Goal: Task Accomplishment & Management: Manage account settings

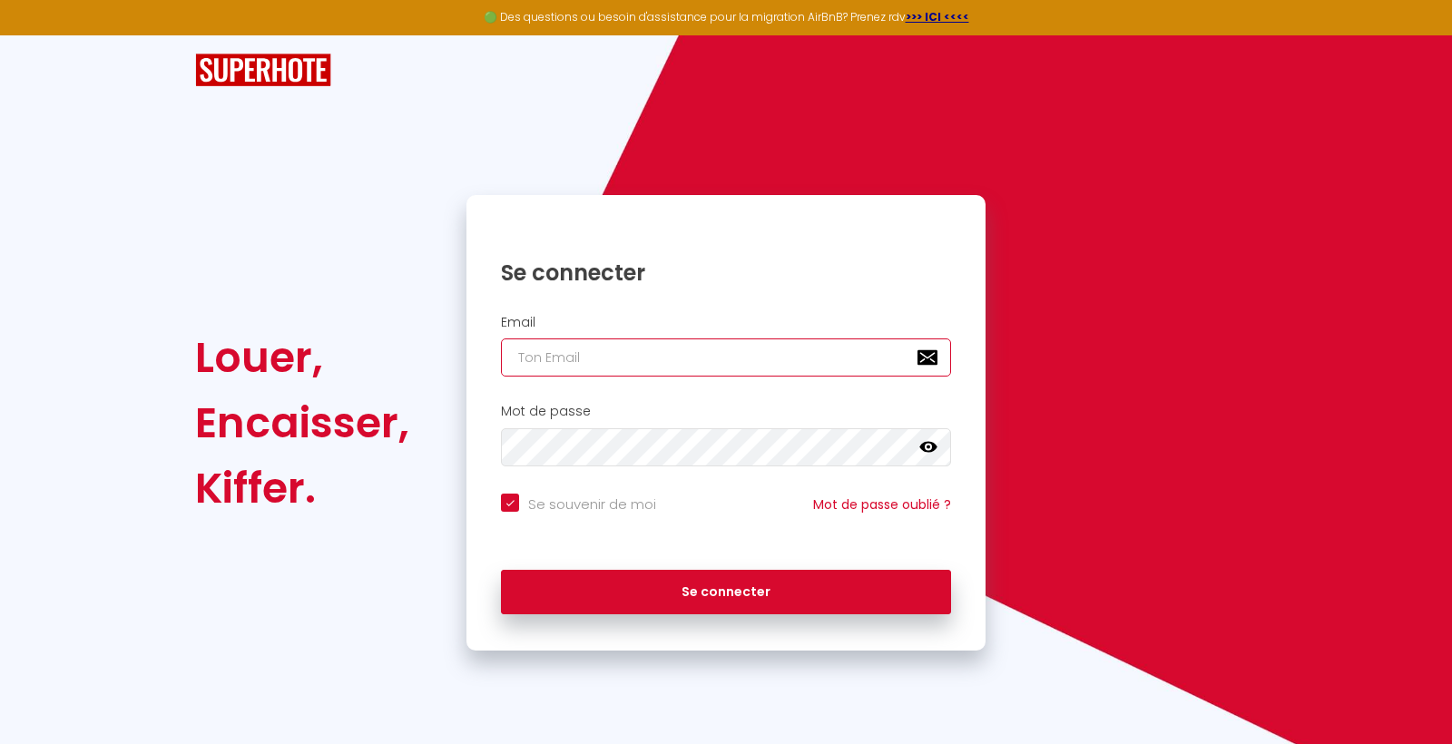
type input "[EMAIL_ADDRESS][DOMAIN_NAME]"
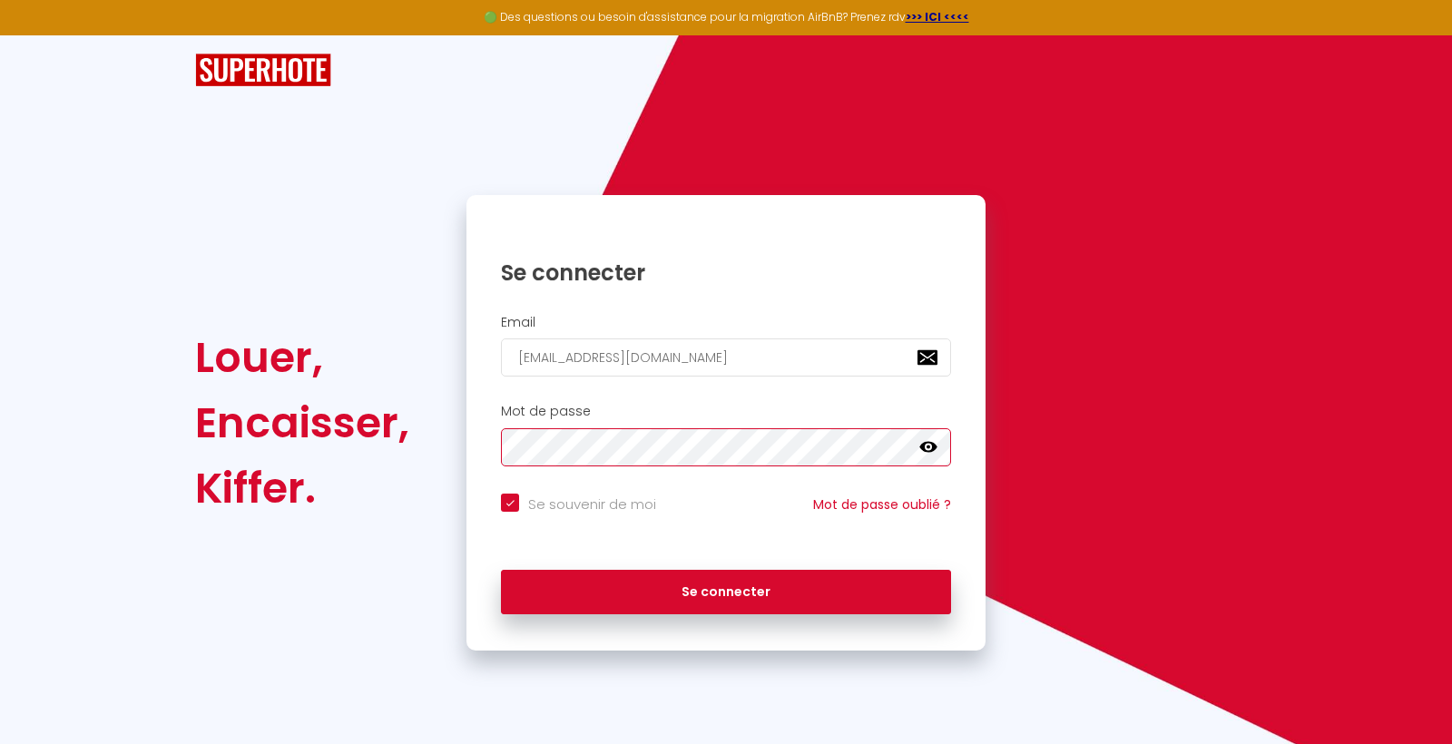
click at [726, 589] on button "Se connecter" at bounding box center [726, 592] width 450 height 45
checkbox input "true"
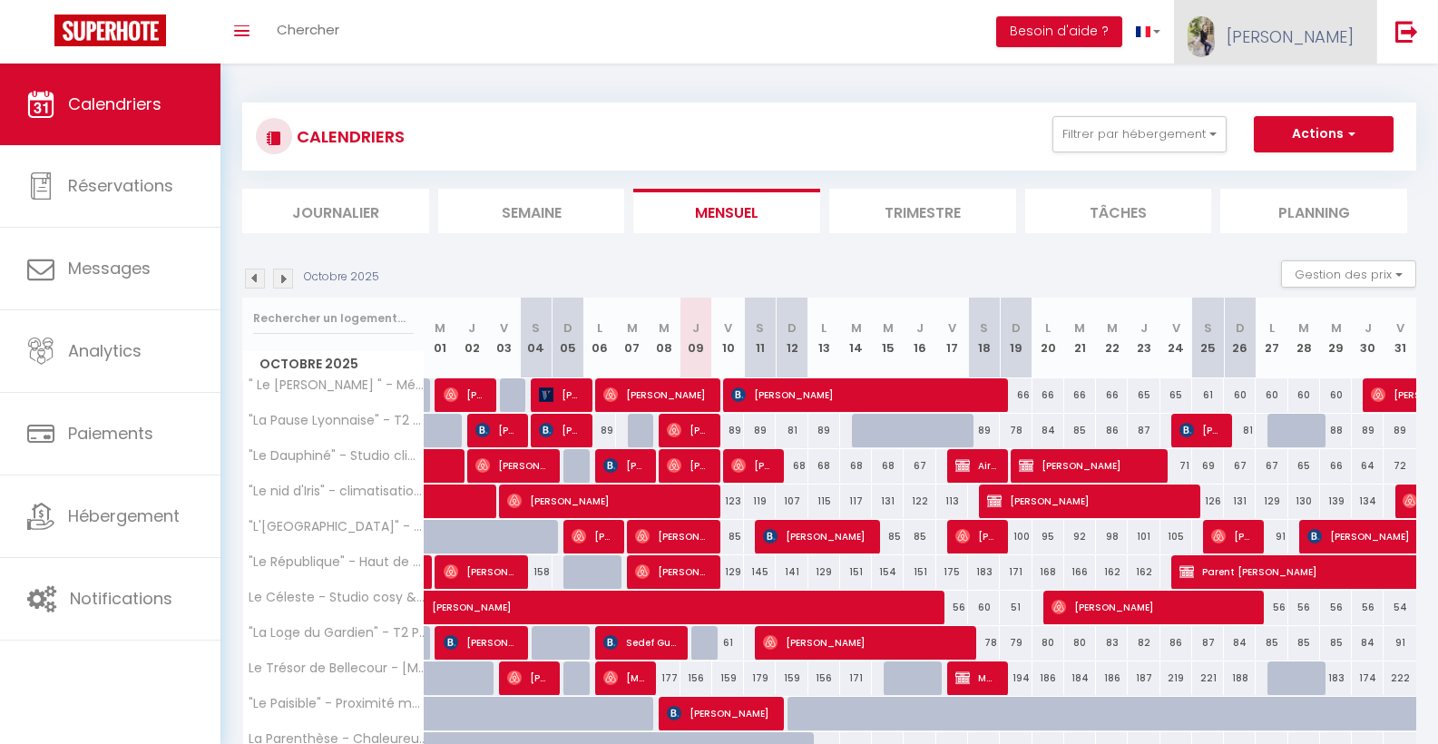
click at [1356, 41] on link "[PERSON_NAME]" at bounding box center [1275, 32] width 202 height 64
click at [1309, 119] on link "Équipe" at bounding box center [1304, 123] width 134 height 31
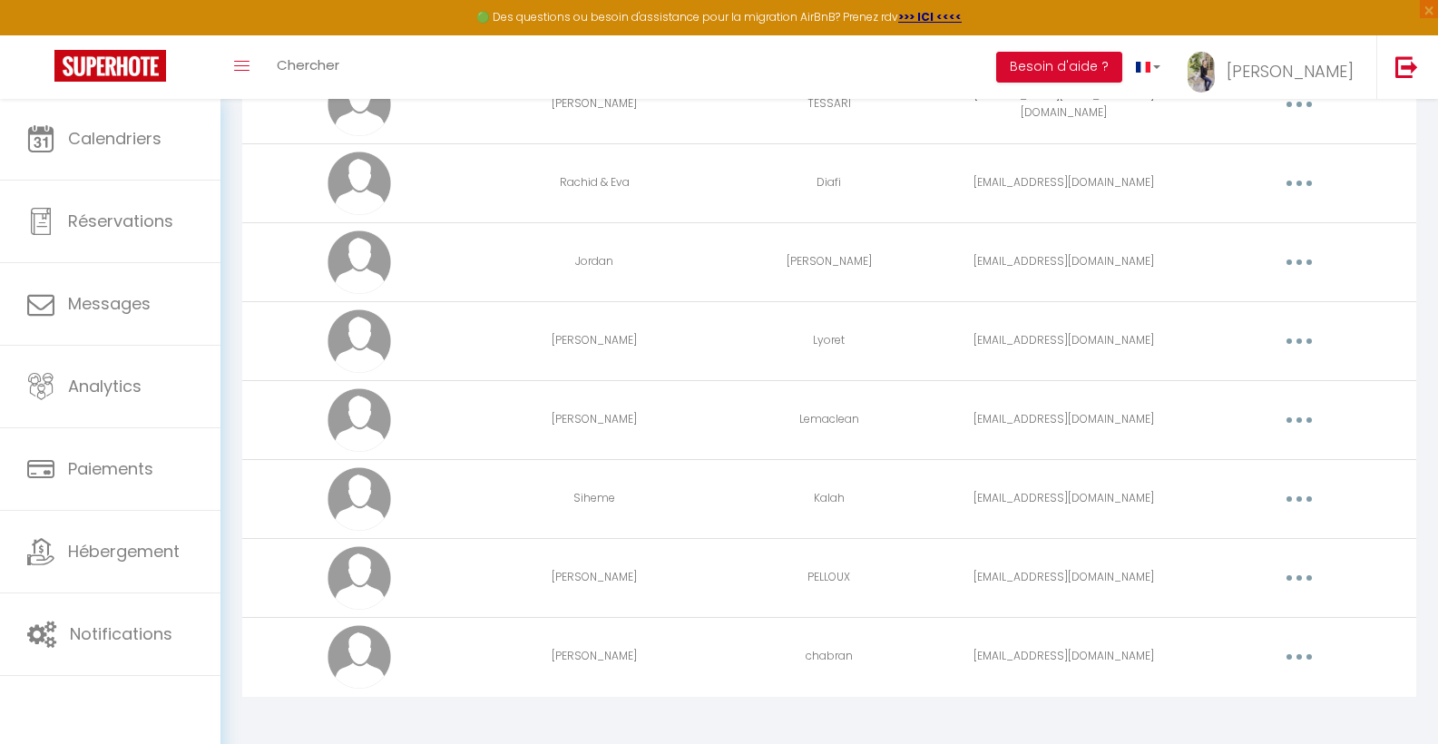
scroll to position [344, 0]
click at [1309, 484] on button "button" at bounding box center [1299, 498] width 51 height 29
click at [1249, 542] on link "Editer" at bounding box center [1252, 539] width 134 height 31
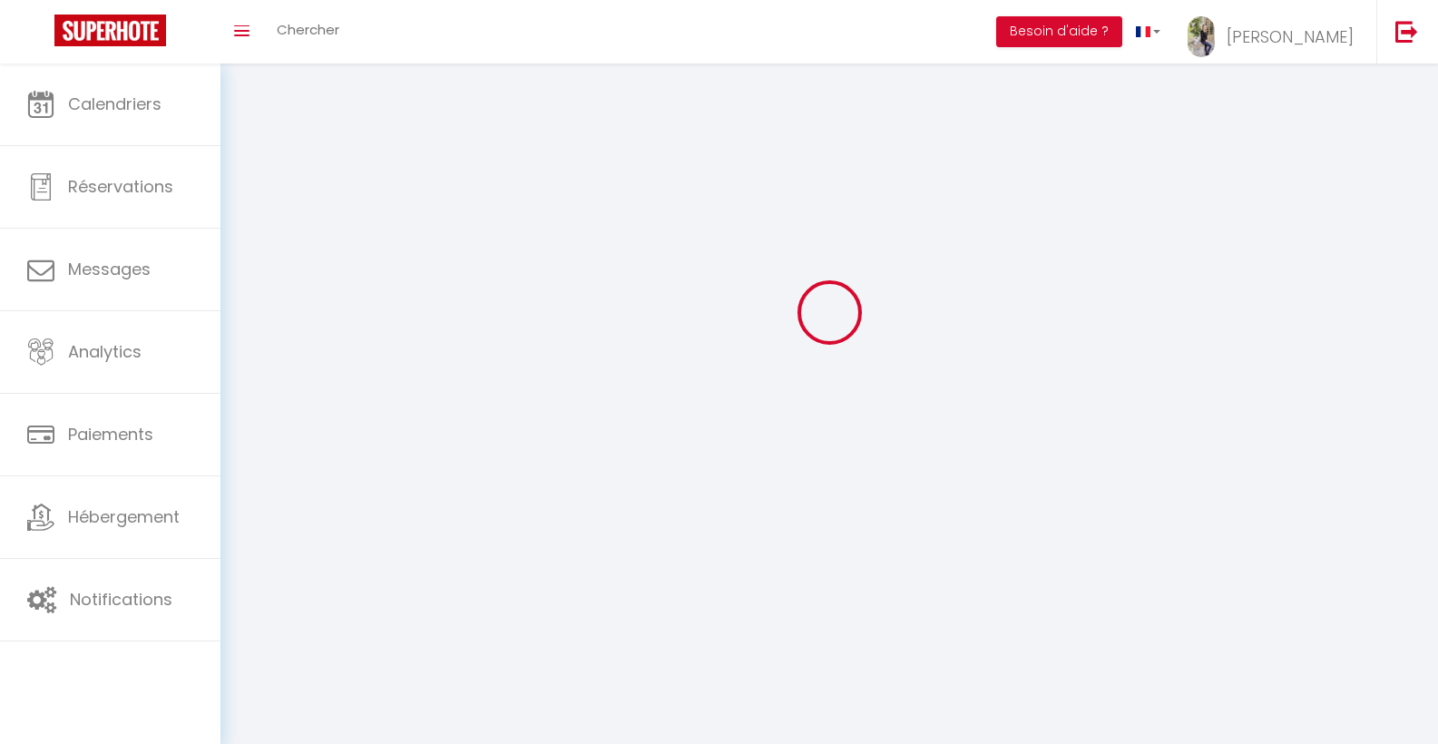
scroll to position [64, 0]
type input "Siheme"
type input "Kalah"
type input "[EMAIL_ADDRESS][DOMAIN_NAME]"
type textarea "Sihemegouss2025!"
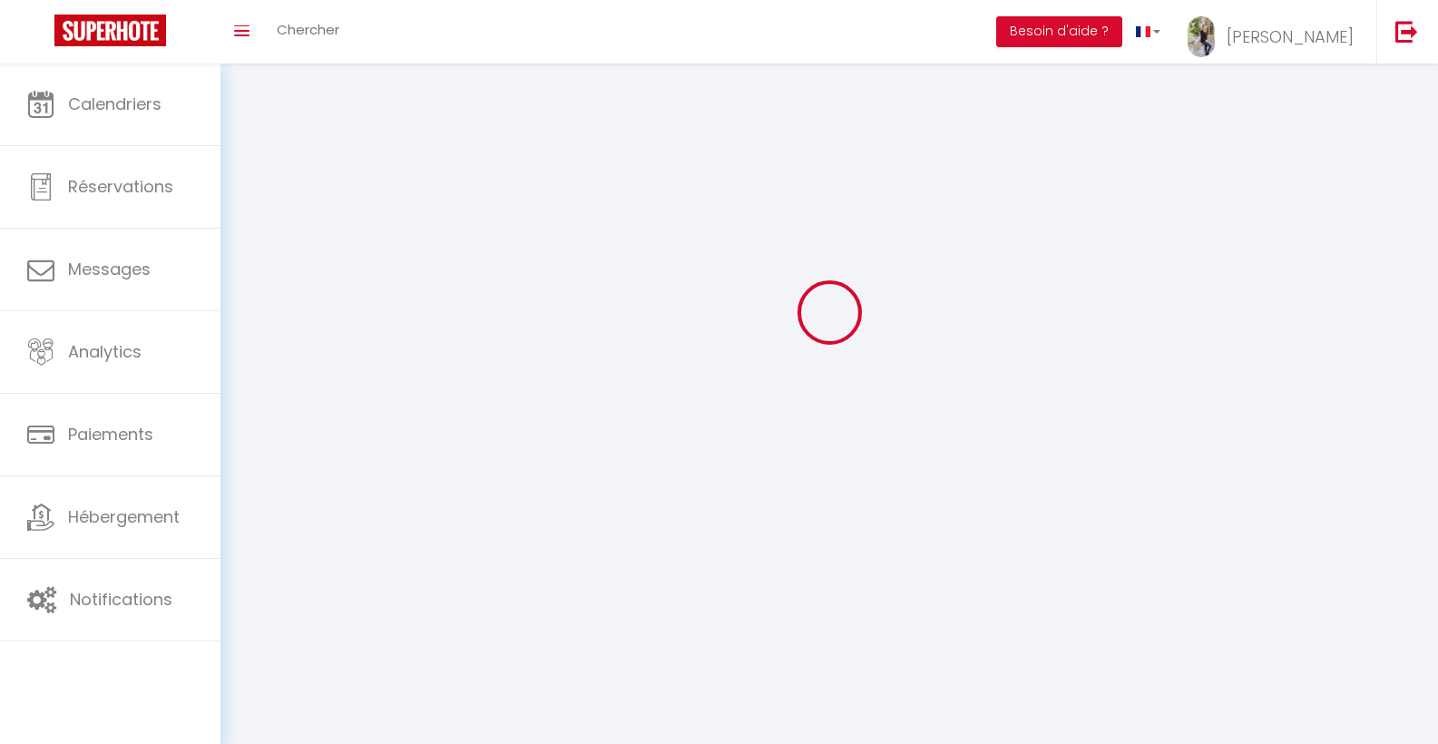
type textarea "[URL][DOMAIN_NAME]"
checkbox input "false"
checkbox input "true"
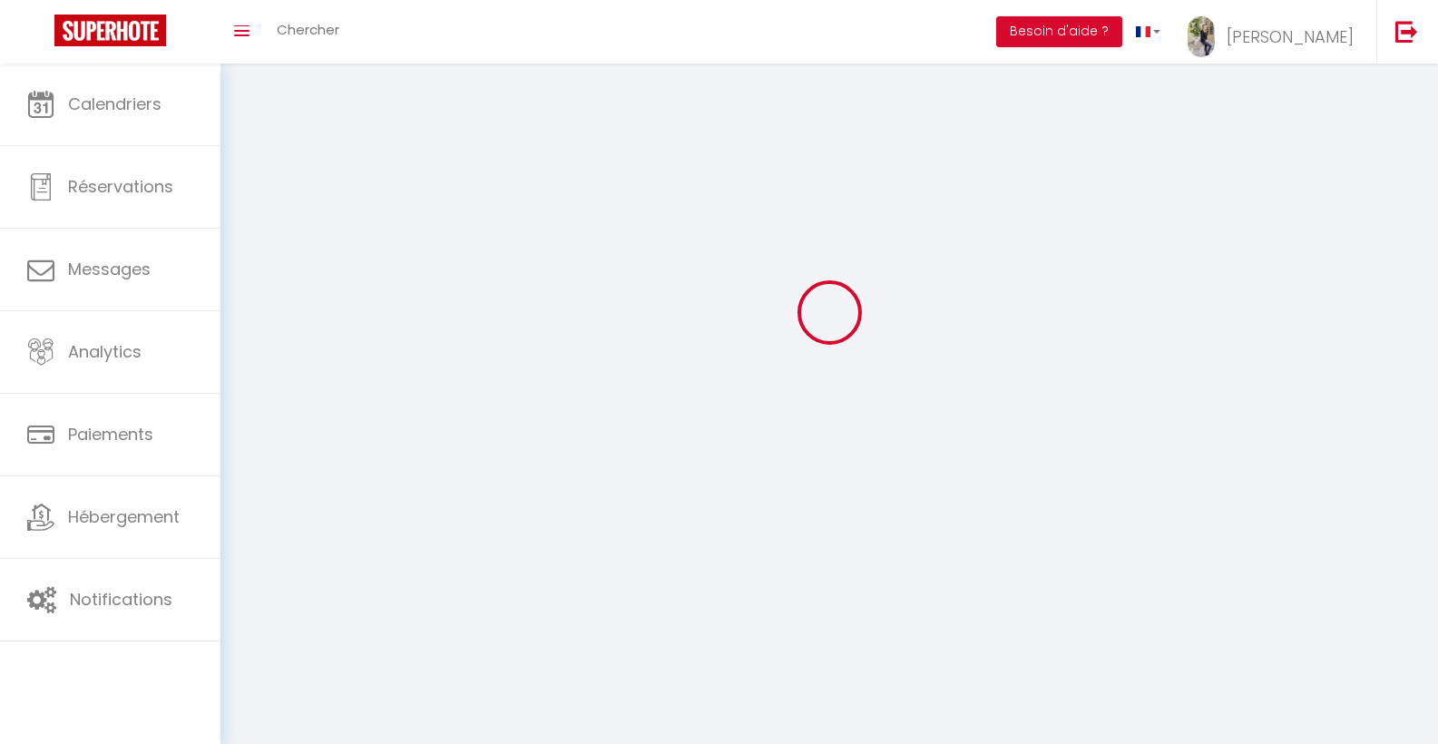
checkbox input "true"
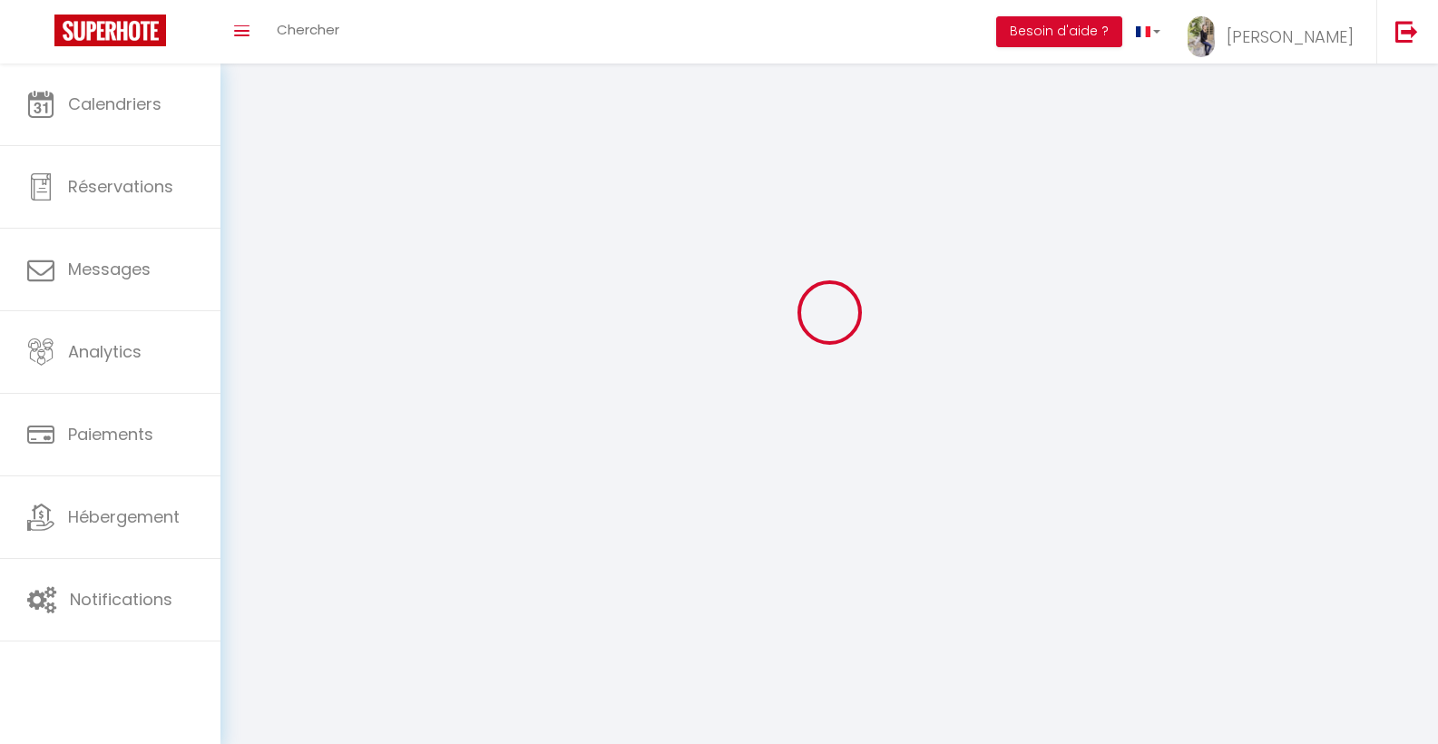
checkbox input "false"
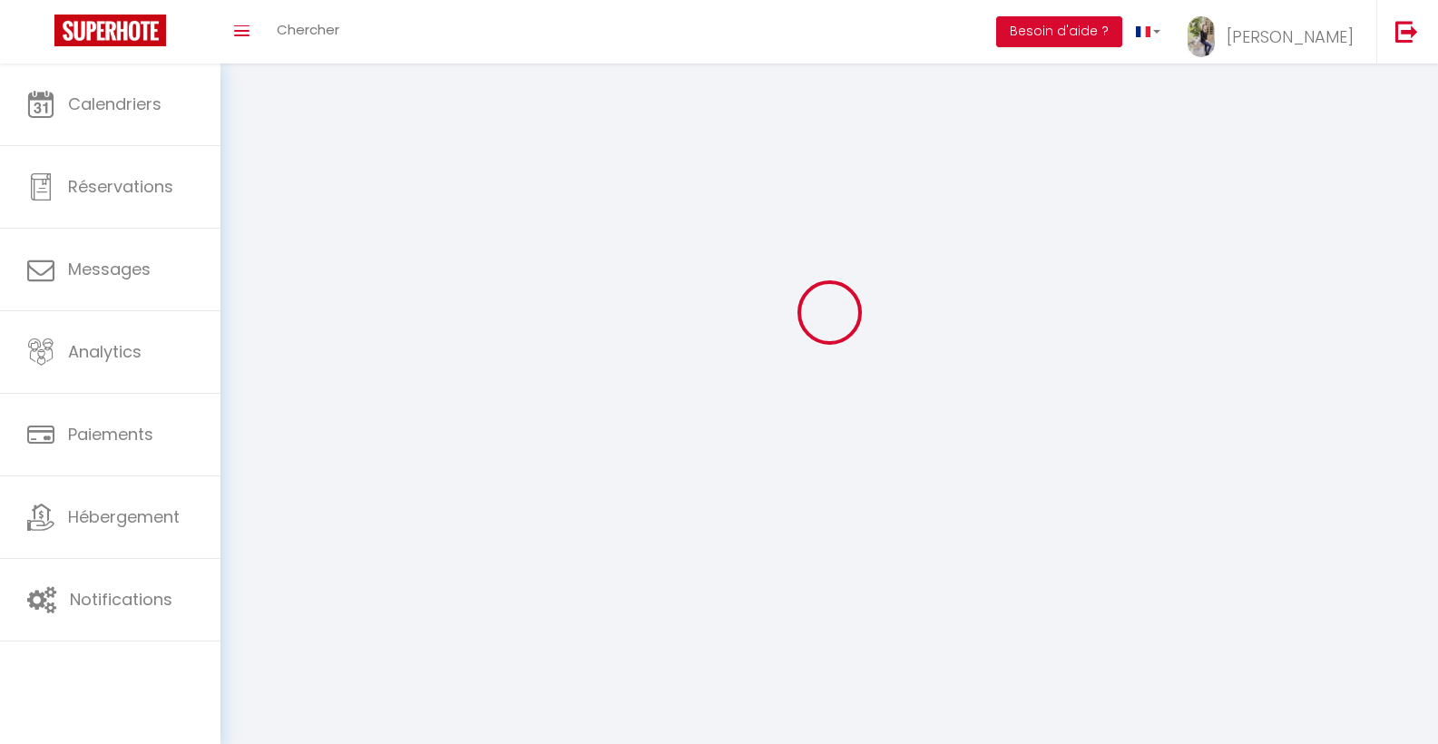
checkbox input "false"
select select
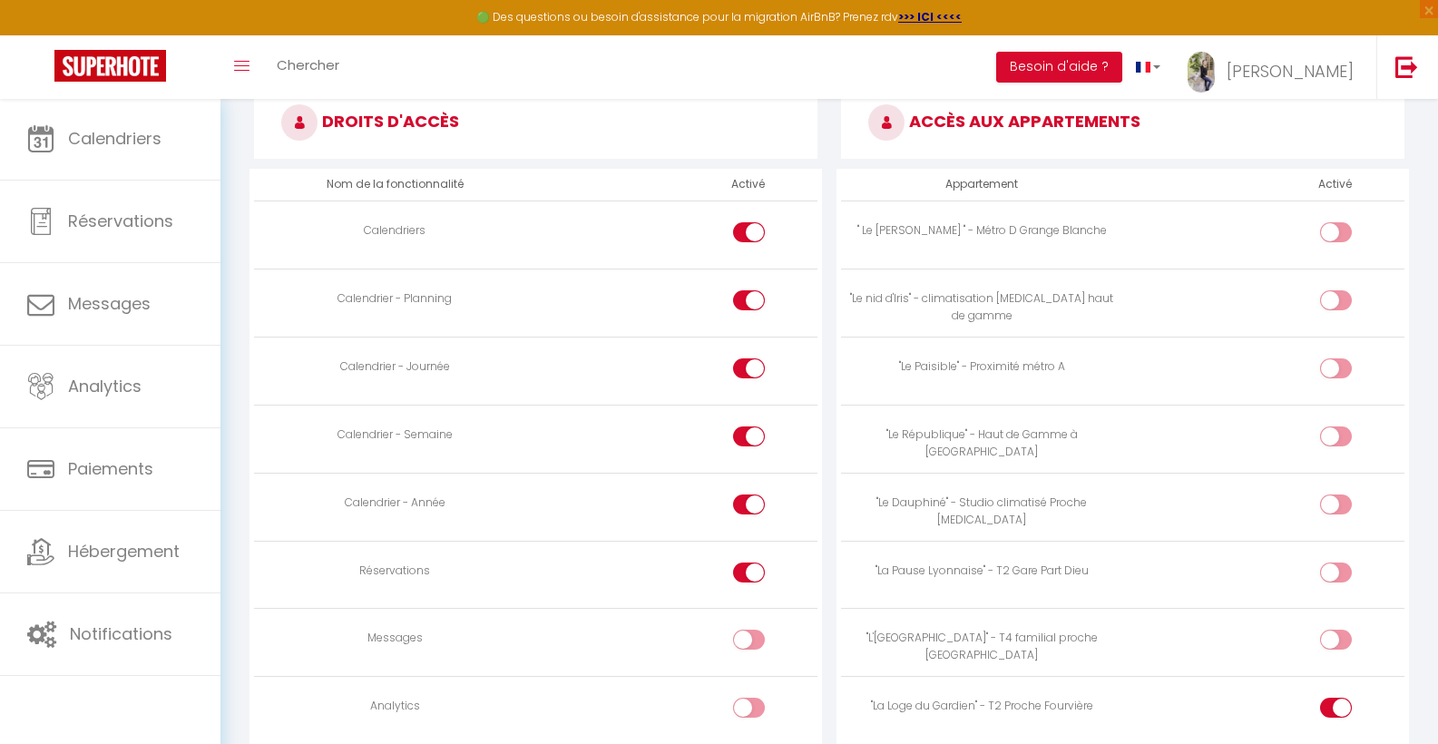
scroll to position [949, 0]
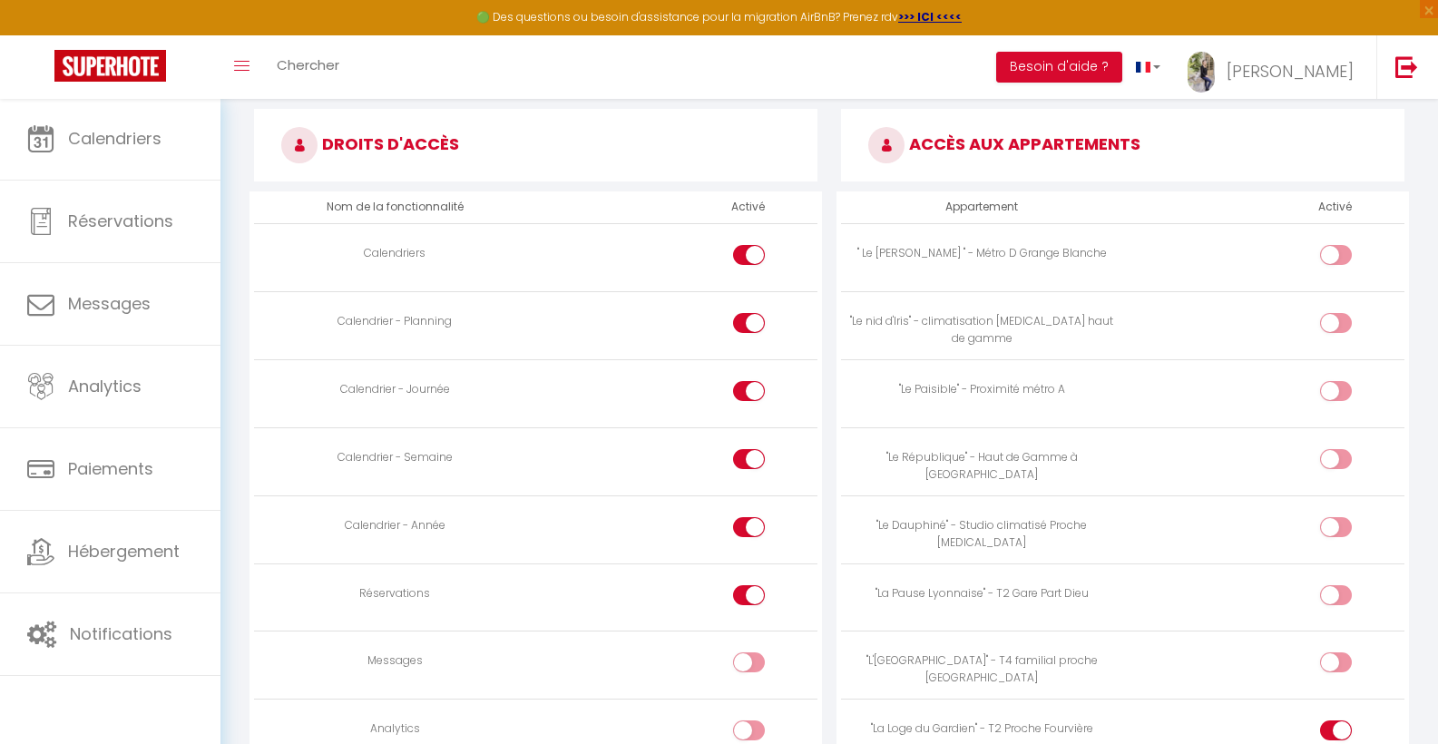
click at [1342, 449] on input "checkbox" at bounding box center [1352, 462] width 32 height 27
checkbox input "true"
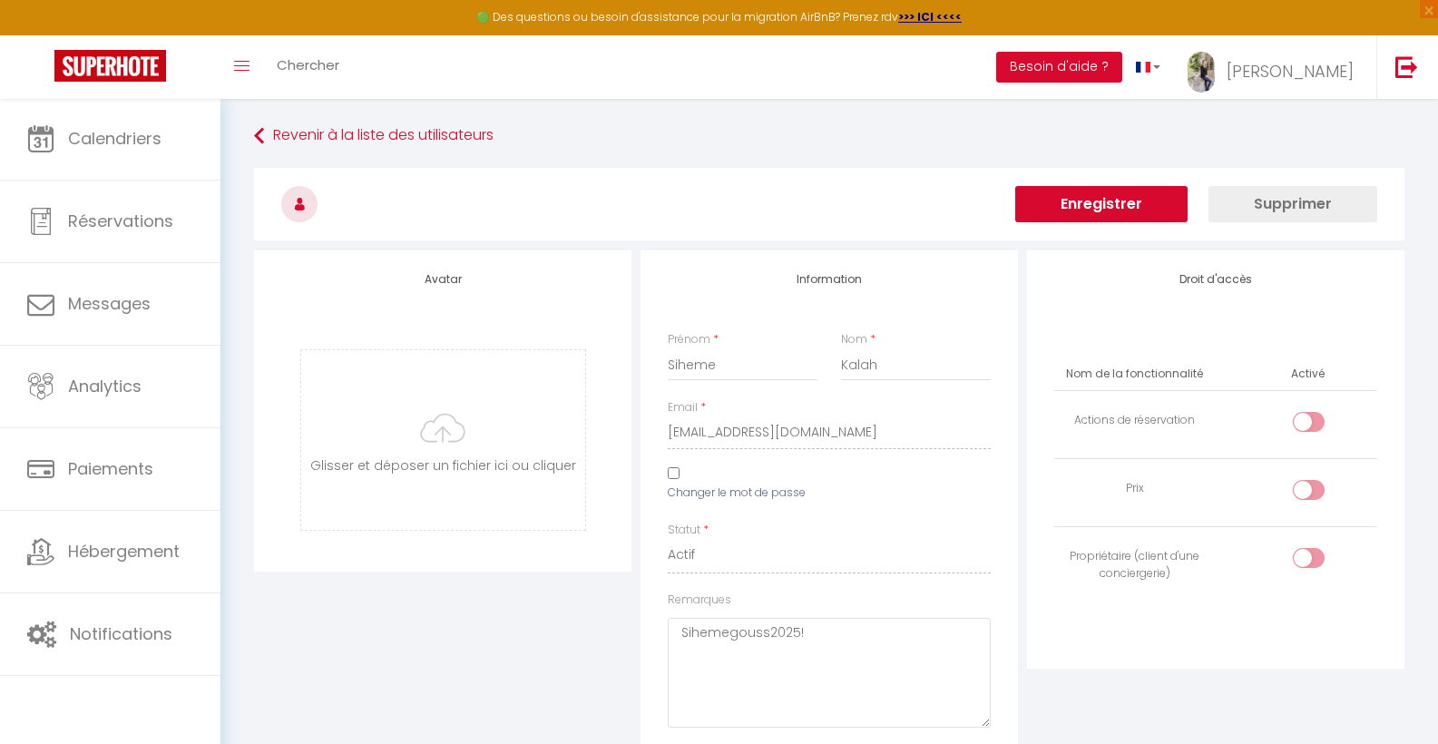
scroll to position [0, 0]
click at [1052, 203] on button "Enregistrer" at bounding box center [1101, 204] width 172 height 36
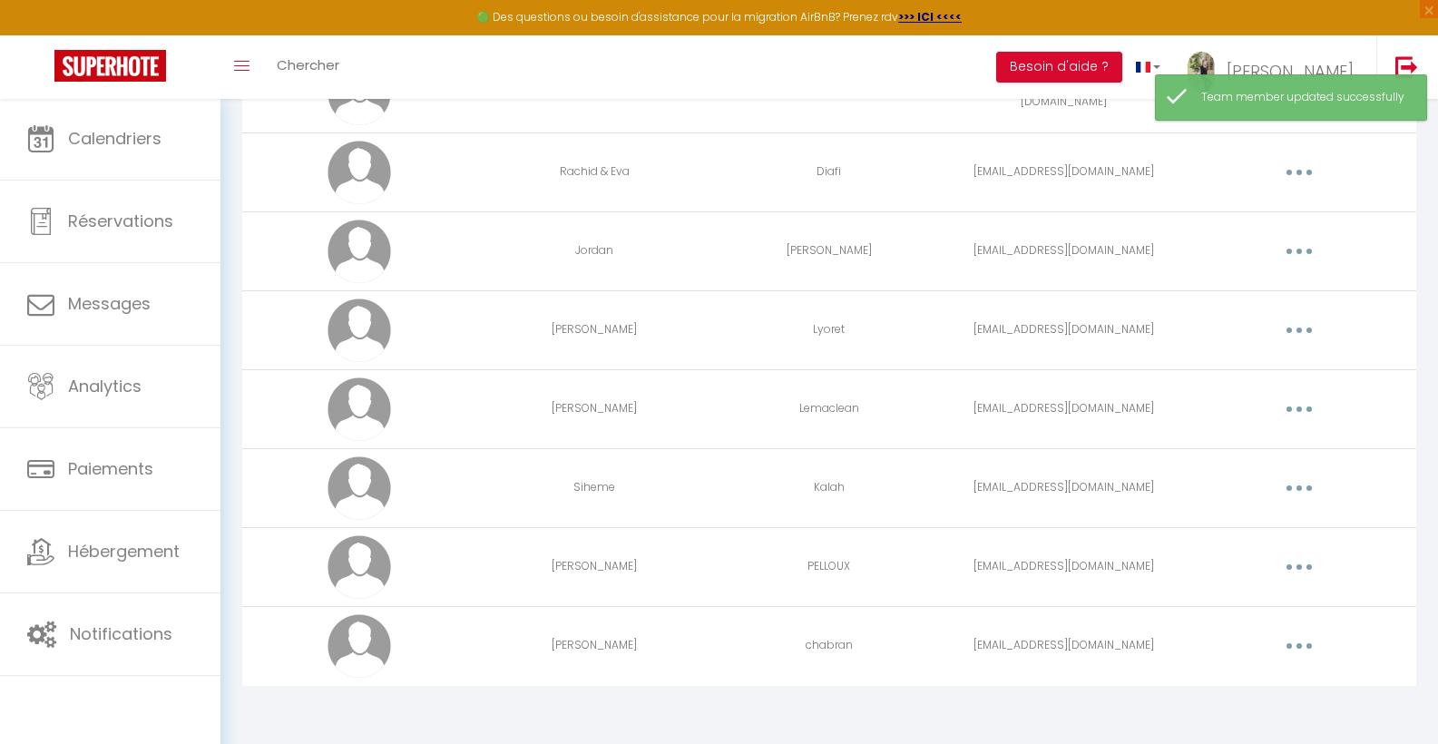
scroll to position [353, 0]
click at [1335, 485] on div "Editer Supprimer" at bounding box center [1299, 489] width 220 height 29
click at [1292, 485] on button "button" at bounding box center [1299, 489] width 51 height 29
click at [1284, 524] on link "Editer" at bounding box center [1252, 530] width 134 height 31
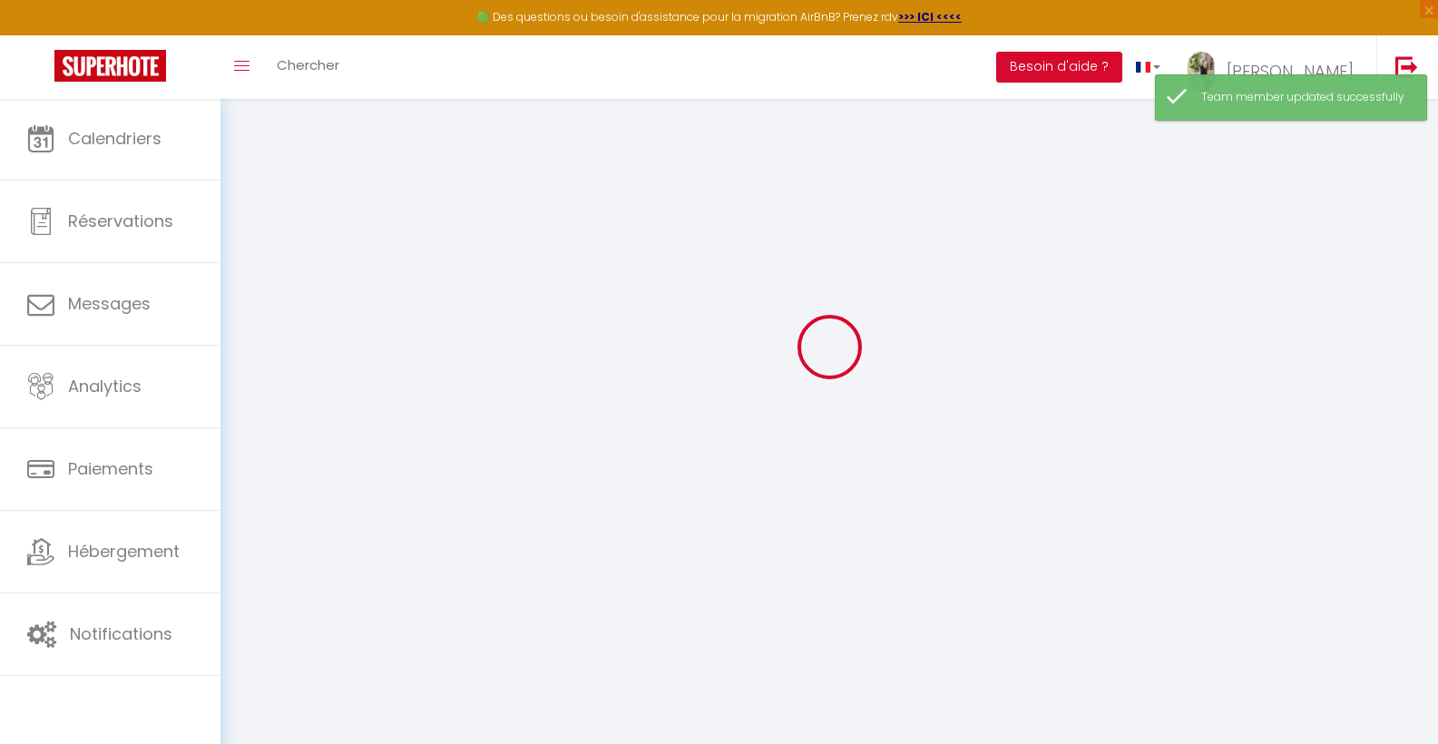
type input "Siheme"
type input "Kalah"
type input "[EMAIL_ADDRESS][DOMAIN_NAME]"
type textarea "Sihemegouss2025!"
type textarea "[URL][DOMAIN_NAME]"
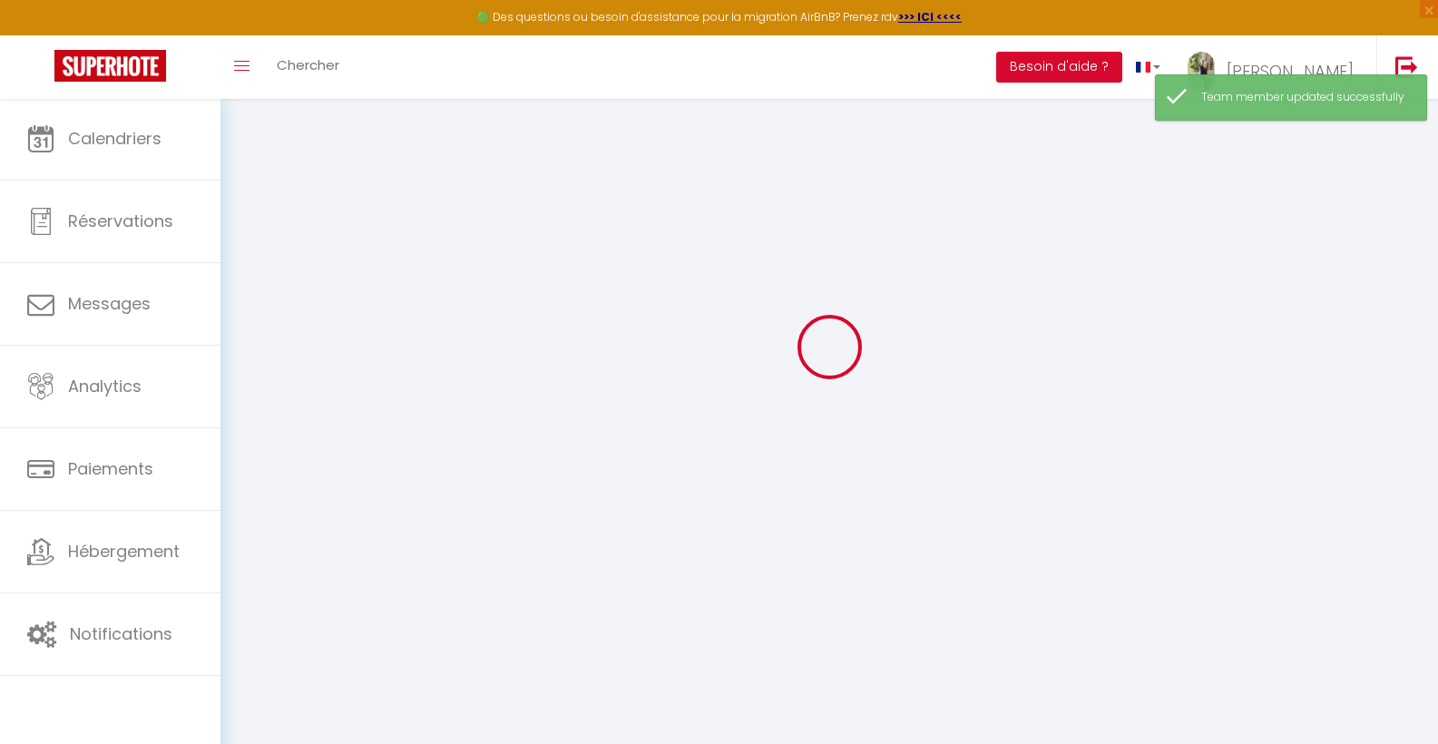
checkbox input "false"
checkbox input "true"
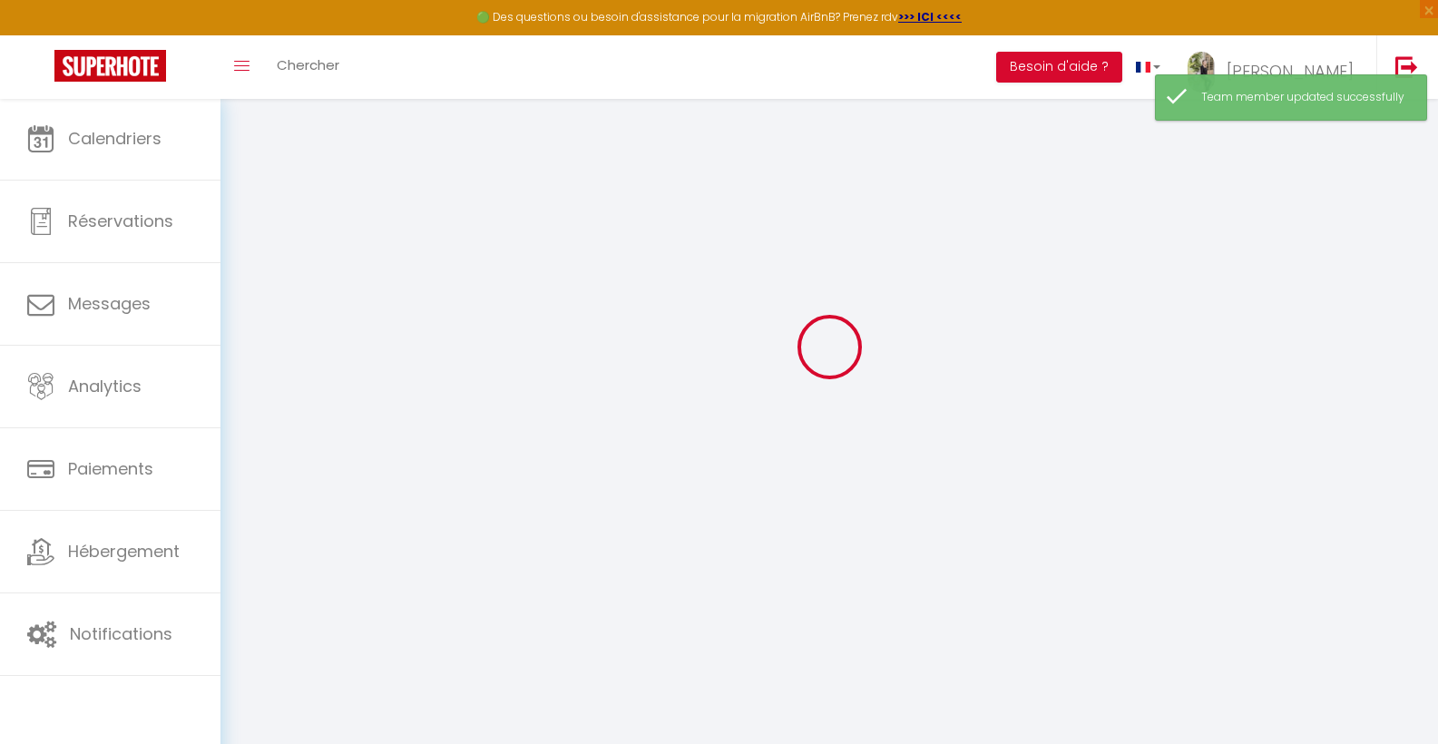
checkbox input "true"
checkbox input "false"
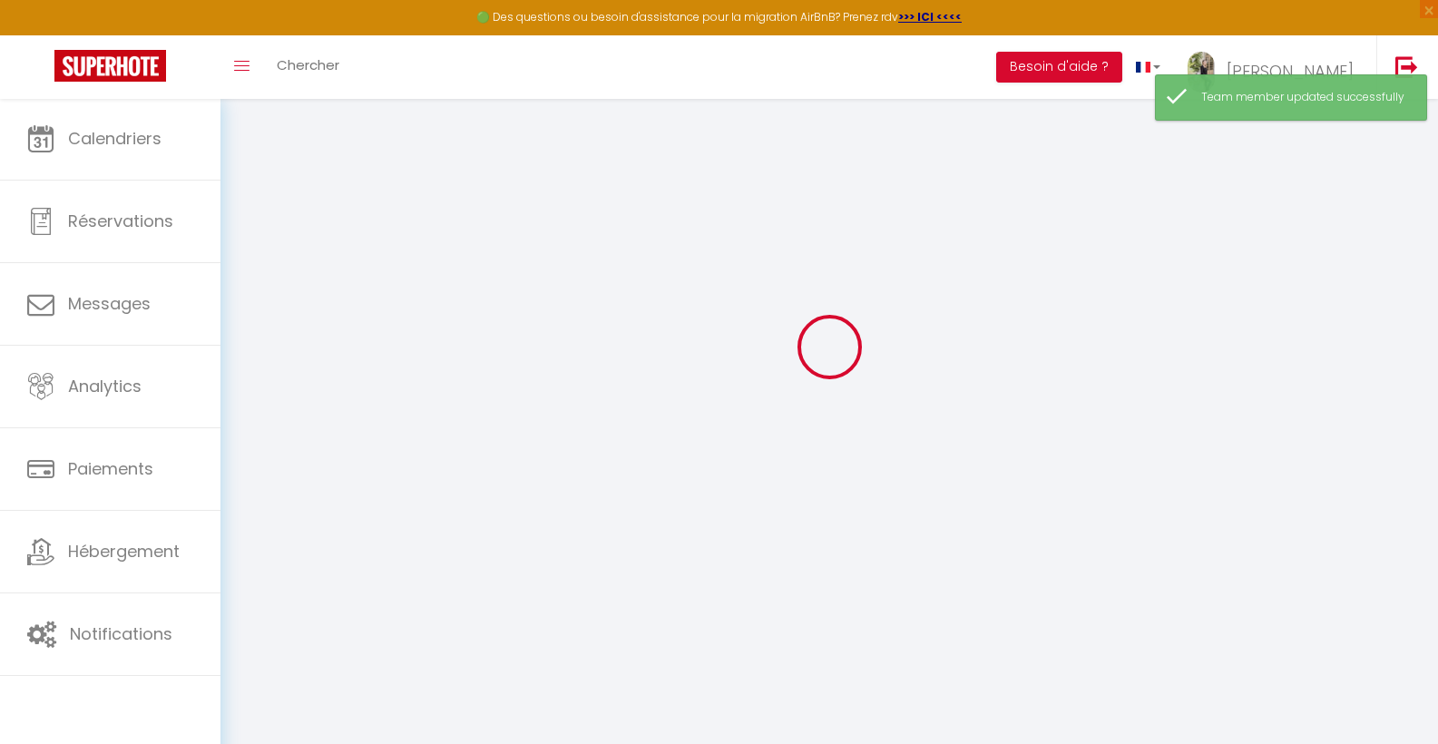
checkbox input "false"
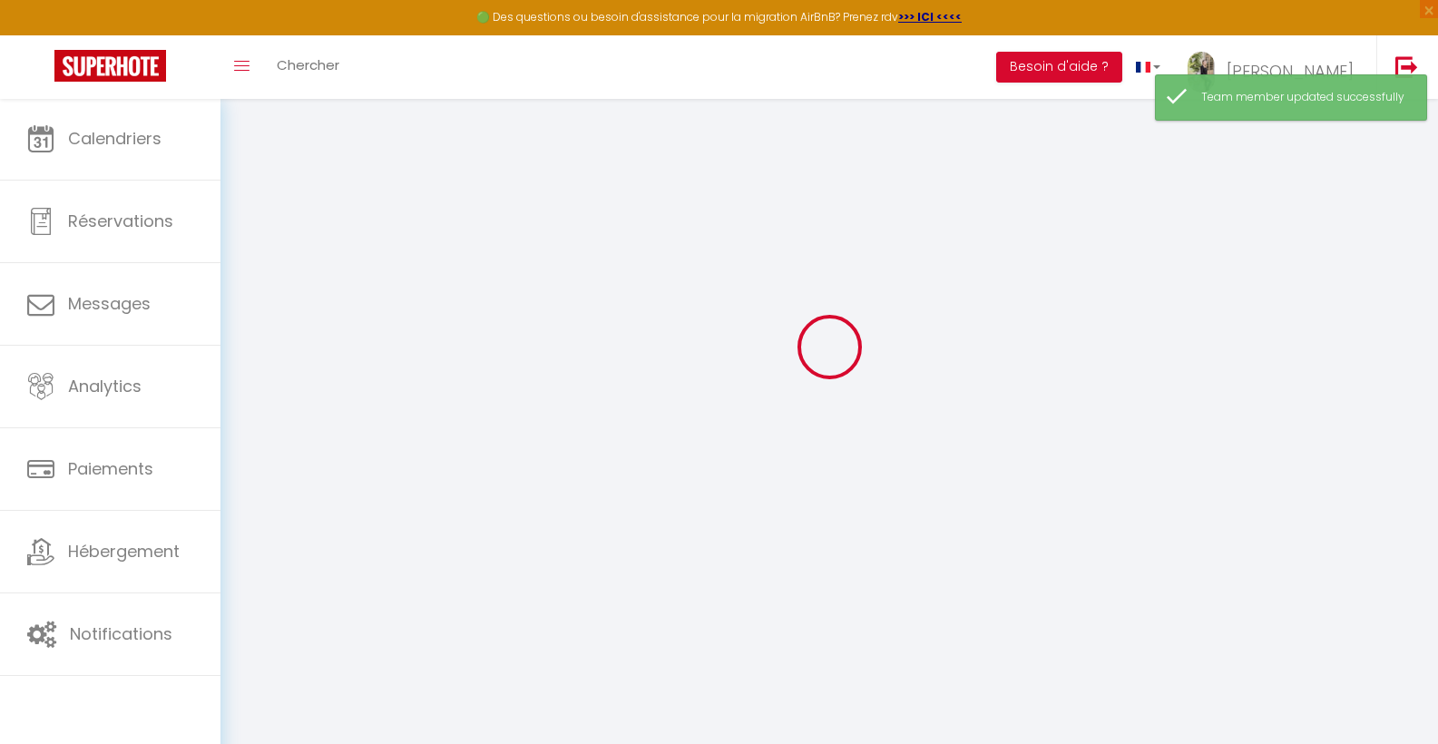
select select
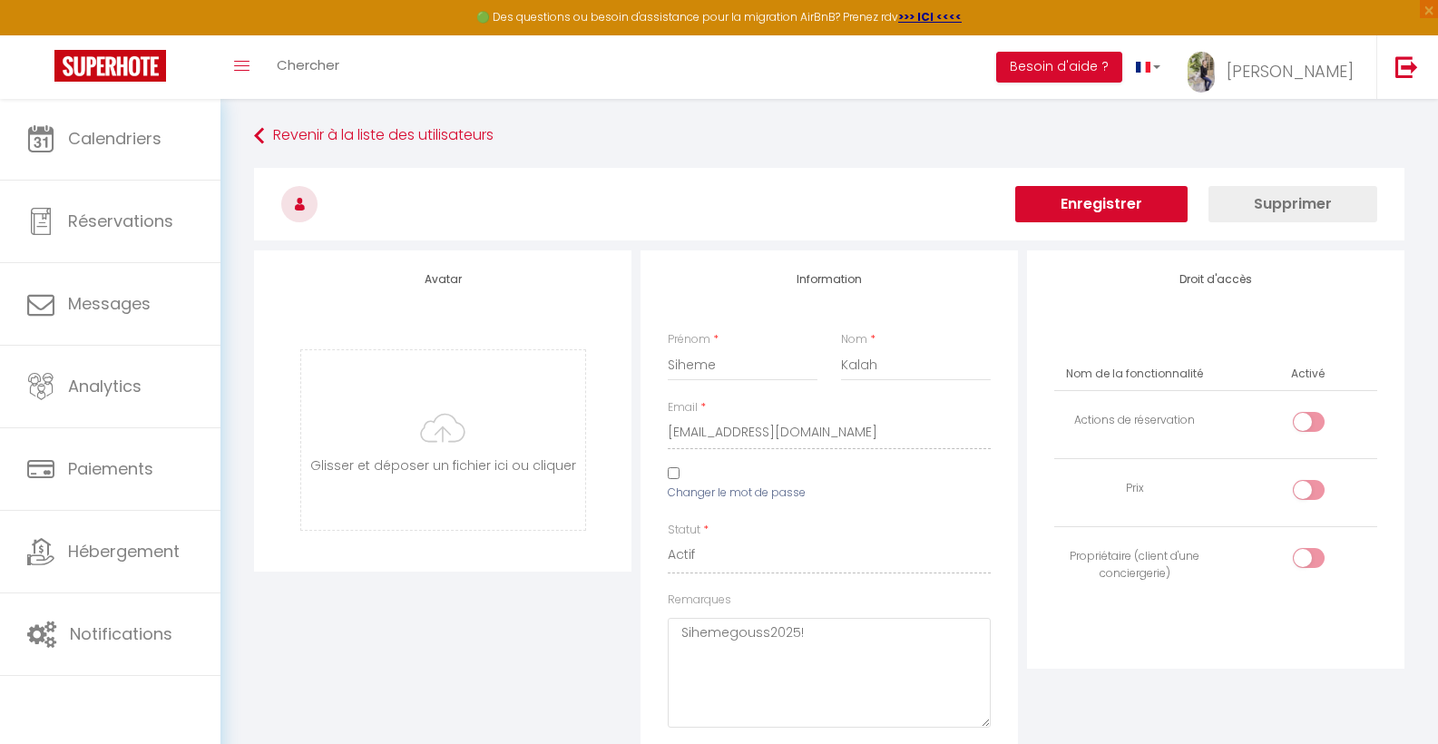
click at [1112, 193] on button "Enregistrer" at bounding box center [1101, 204] width 172 height 36
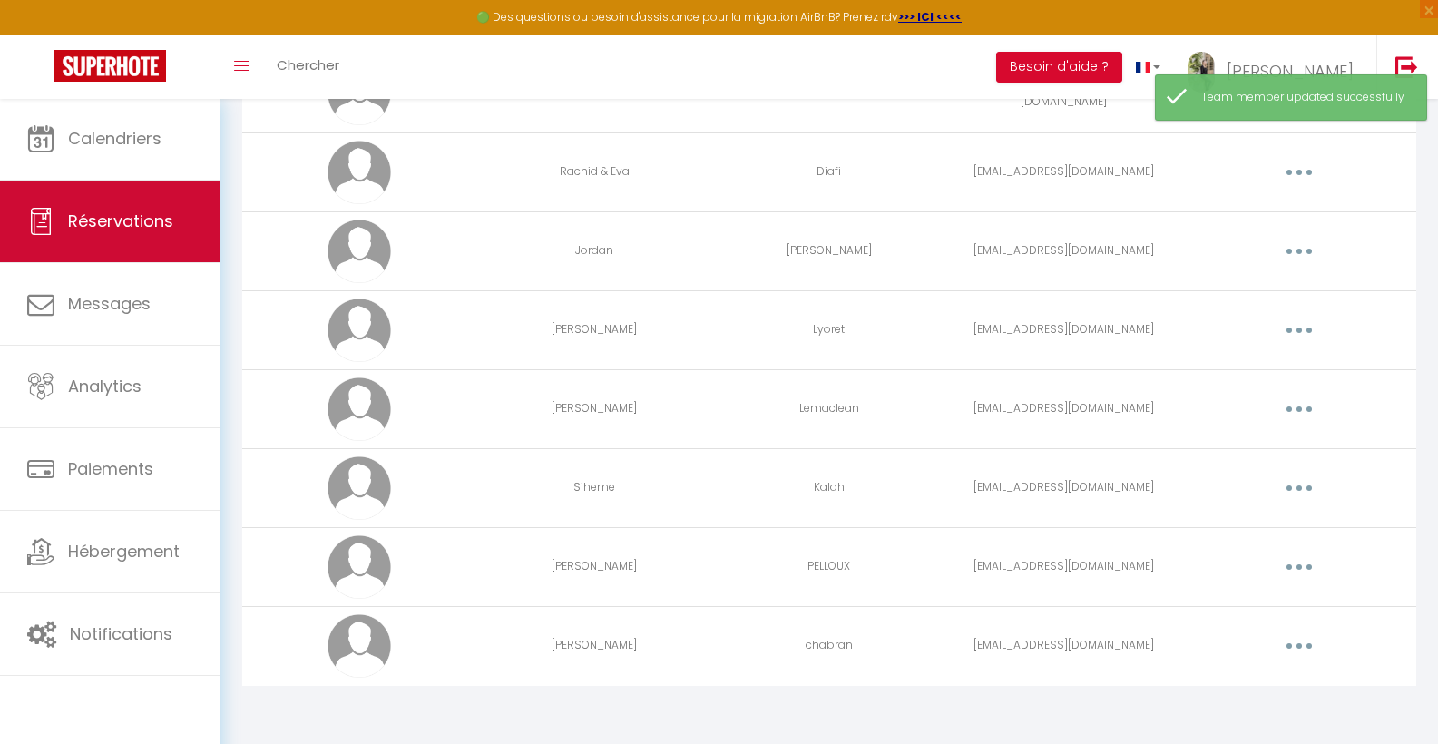
scroll to position [353, 0]
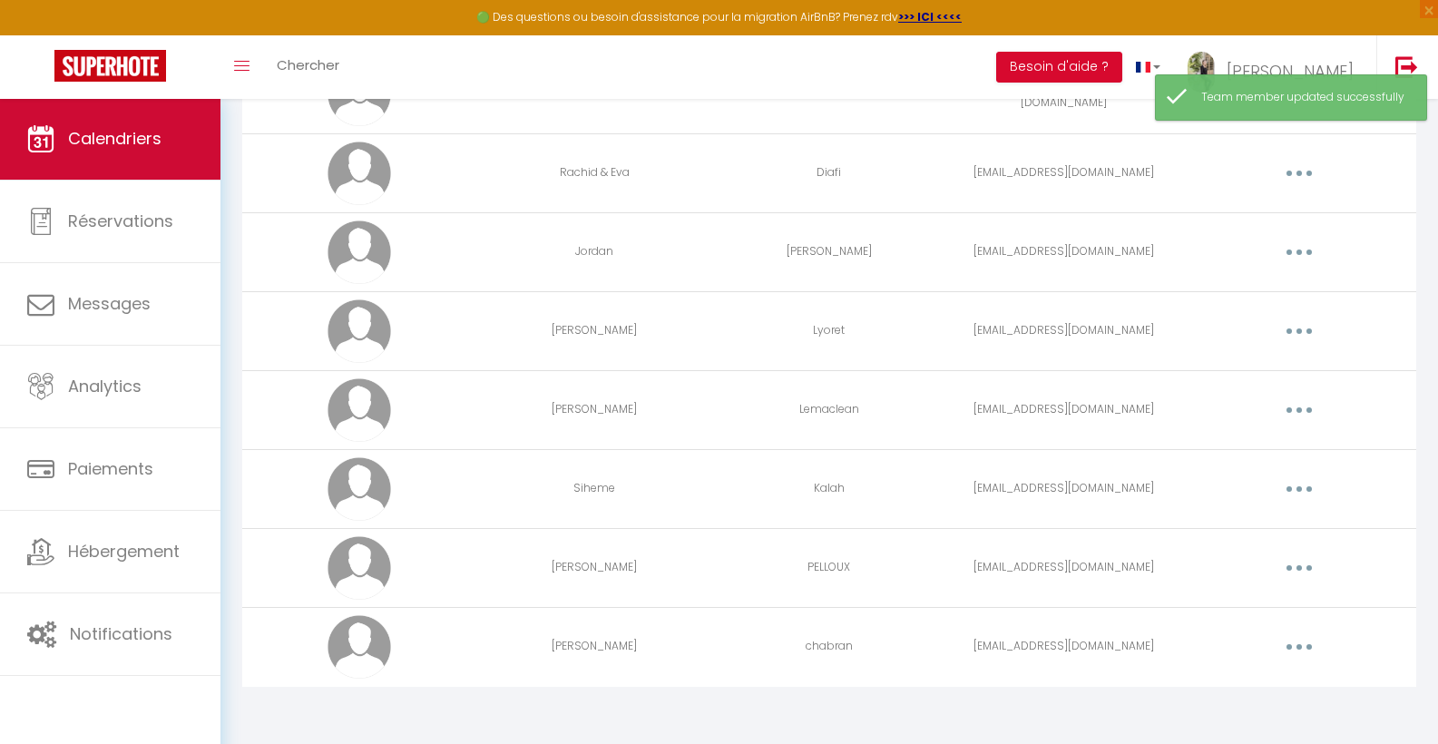
click at [133, 141] on span "Calendriers" at bounding box center [114, 138] width 93 height 23
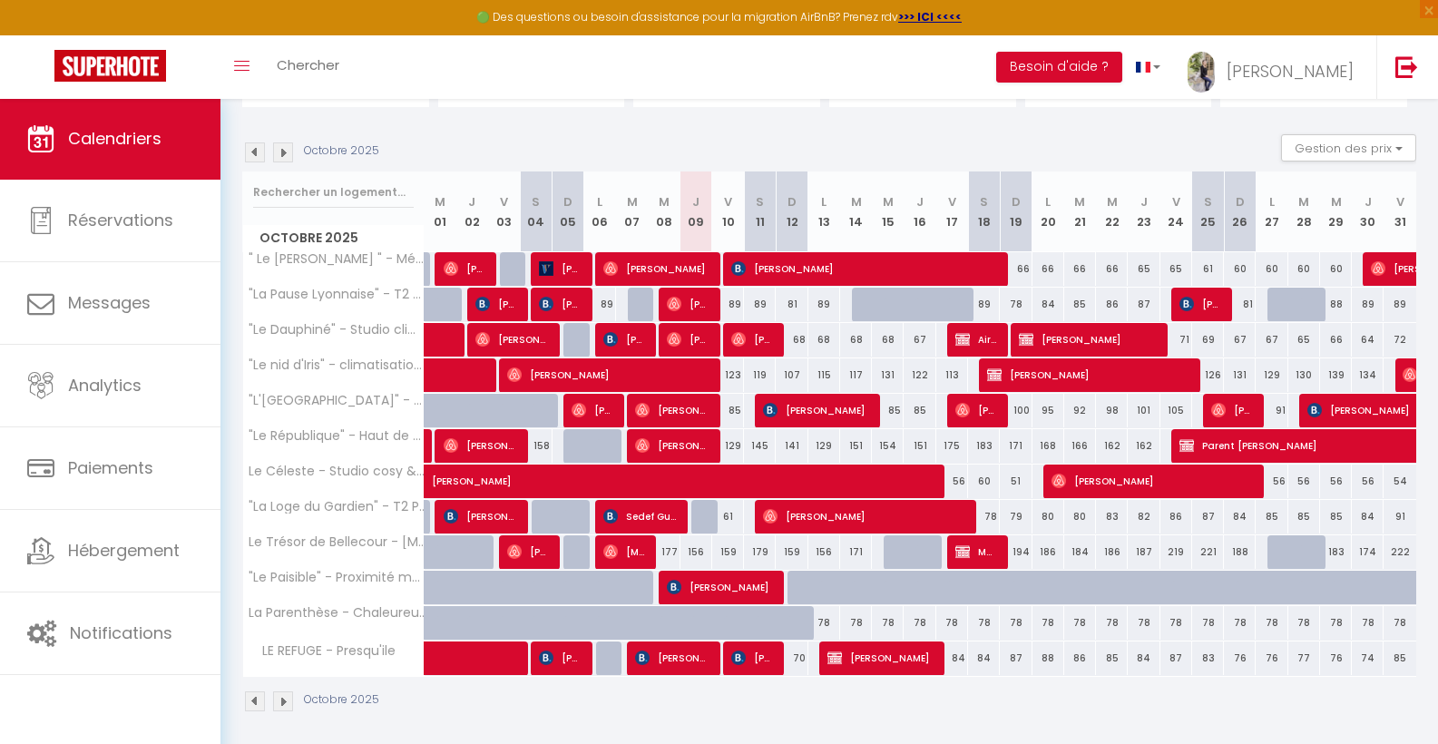
scroll to position [162, 0]
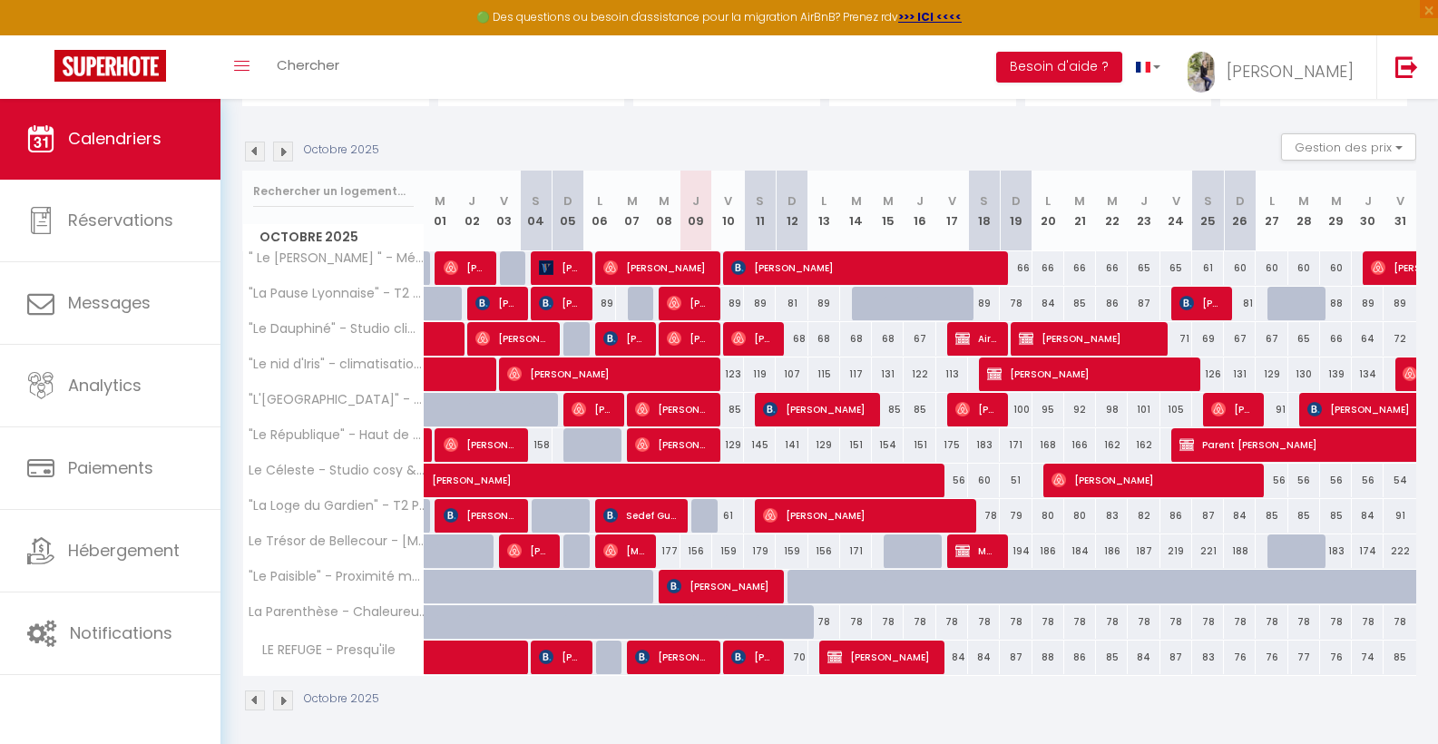
click at [732, 443] on div "129" at bounding box center [728, 445] width 32 height 34
type input "129"
type input "Ven 10 Octobre 2025"
type input "[DATE]"
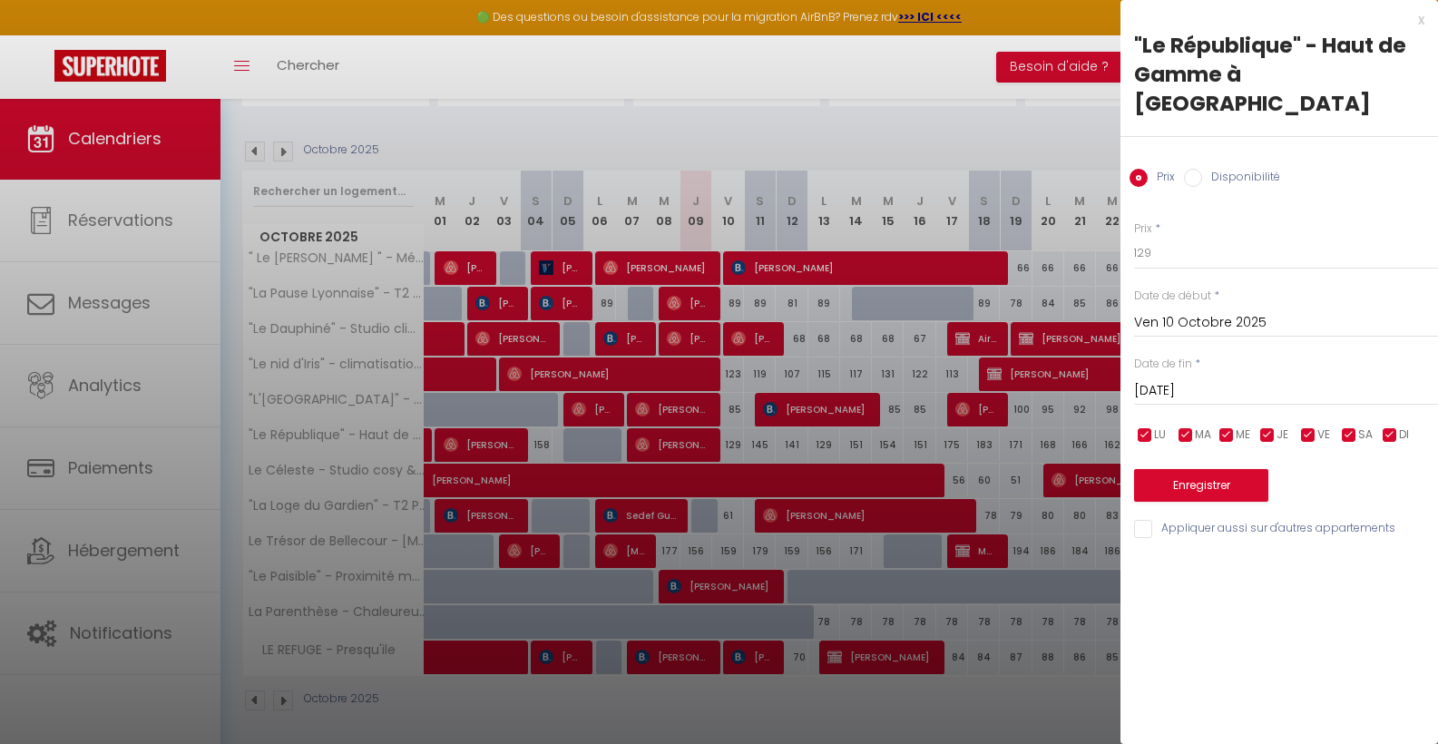
click at [1418, 21] on div "x" at bounding box center [1273, 20] width 304 height 22
